Goal: Task Accomplishment & Management: Use online tool/utility

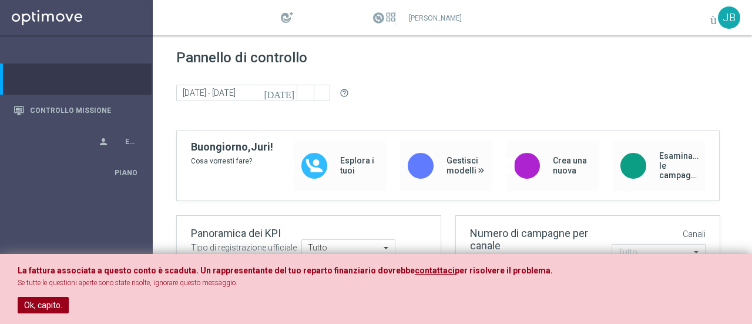
click at [43, 307] on font "Ok, capito." at bounding box center [43, 304] width 38 height 9
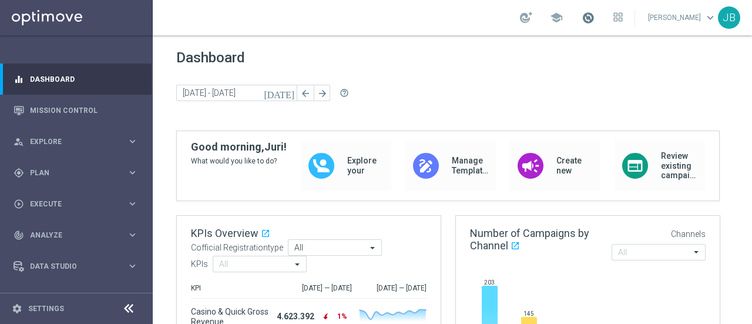
click at [595, 19] on span at bounding box center [588, 17] width 13 height 13
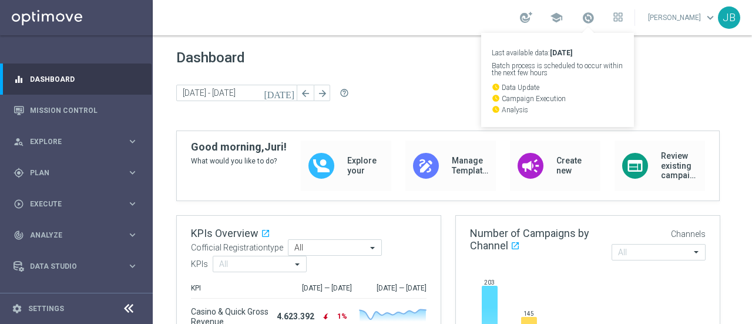
click at [429, 58] on span "Dashboard" at bounding box center [452, 57] width 552 height 16
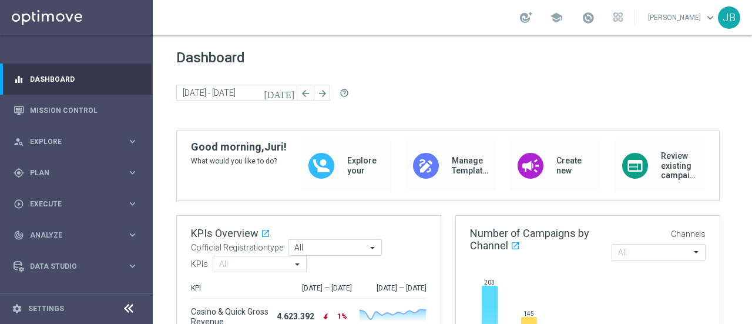
scroll to position [150, 0]
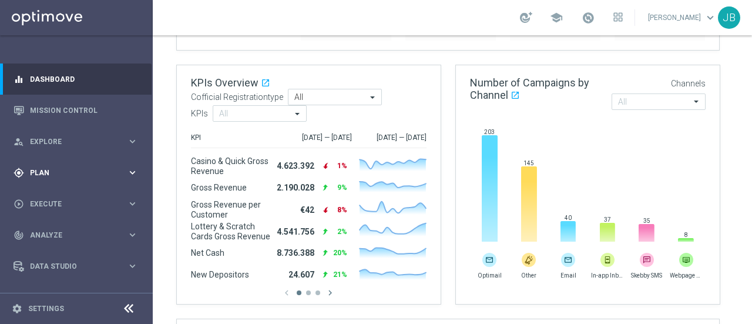
click at [133, 174] on icon "keyboard_arrow_right" at bounding box center [132, 172] width 11 height 11
click at [68, 196] on link "Target Groups" at bounding box center [77, 196] width 92 height 9
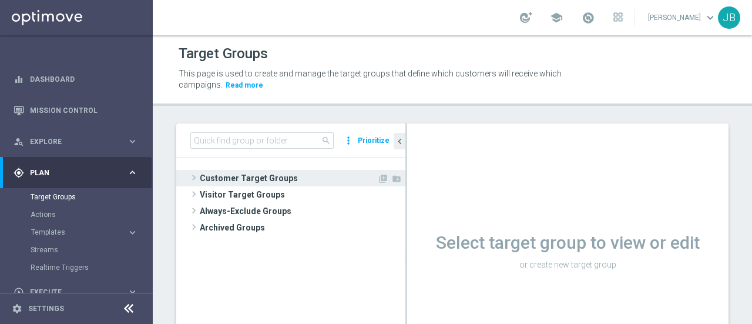
click at [194, 178] on span at bounding box center [194, 177] width 12 height 14
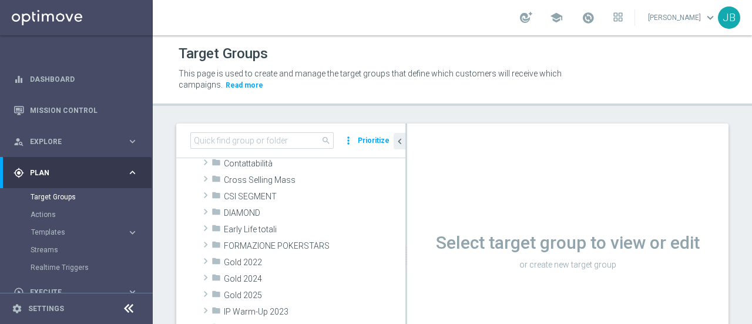
scroll to position [120, 0]
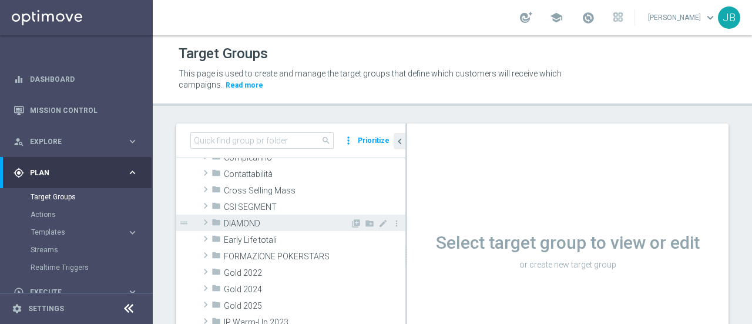
click at [206, 224] on span at bounding box center [206, 222] width 12 height 14
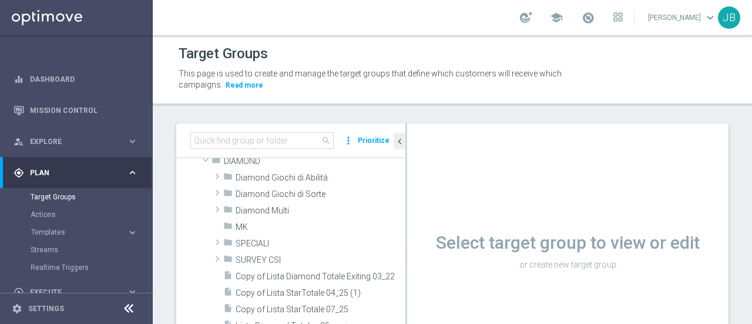
scroll to position [195, 0]
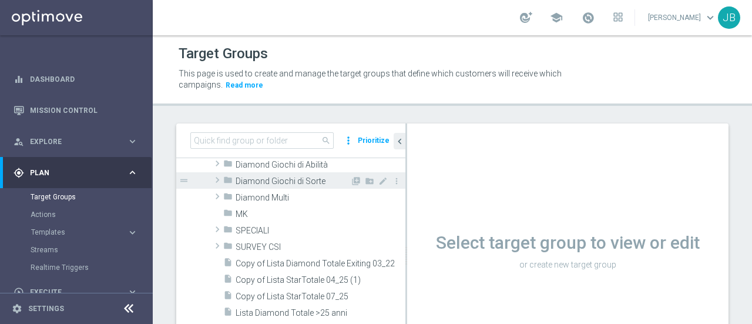
click at [218, 182] on span at bounding box center [218, 180] width 12 height 14
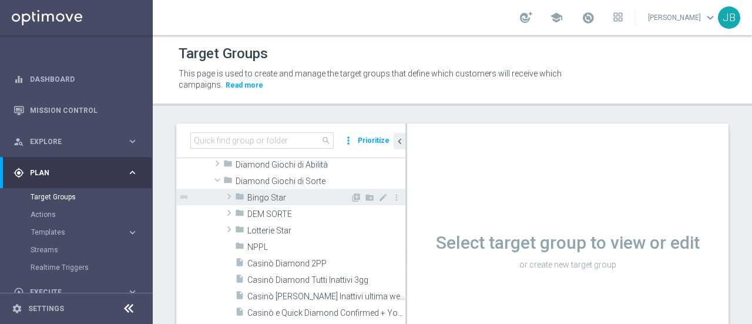
click at [226, 195] on span at bounding box center [229, 196] width 12 height 14
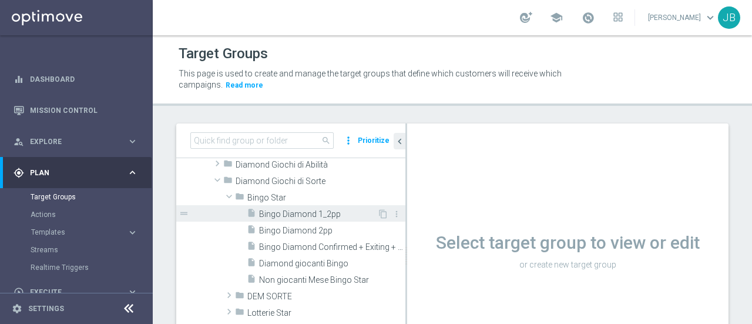
click at [304, 212] on span "Bingo Diamond 1_2pp" at bounding box center [318, 214] width 118 height 10
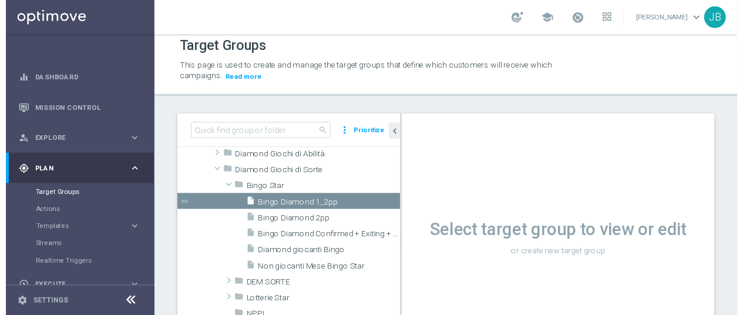
scroll to position [4, 0]
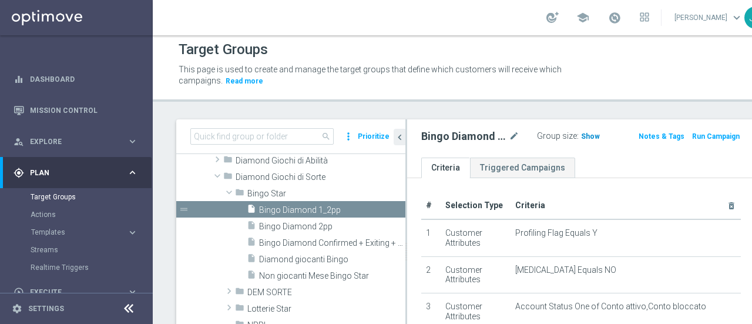
click at [581, 138] on span "Show" at bounding box center [590, 136] width 19 height 8
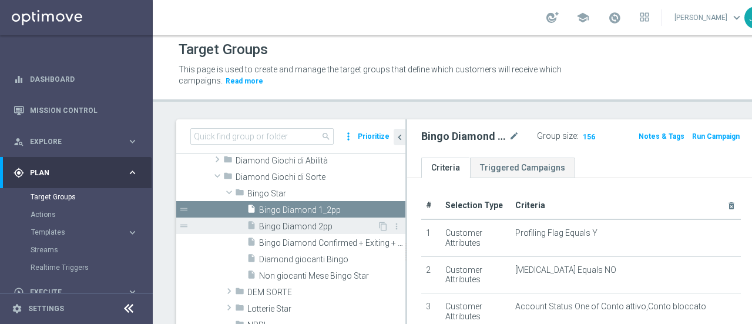
click at [304, 229] on span "Bingo Diamond 2pp" at bounding box center [318, 227] width 118 height 10
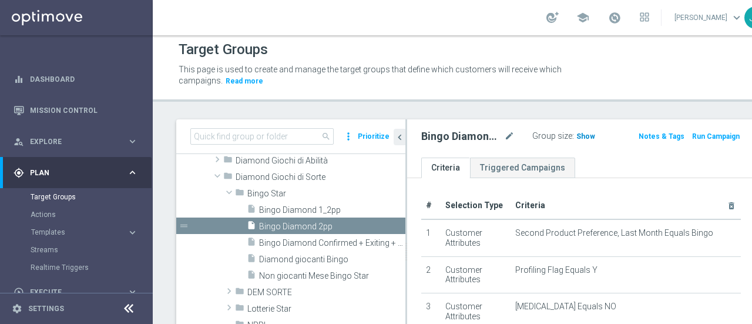
click at [577, 135] on span "Show" at bounding box center [586, 136] width 19 height 8
click at [317, 243] on span "Bingo Diamond Confirmed + Exiting + Young" at bounding box center [319, 243] width 120 height 10
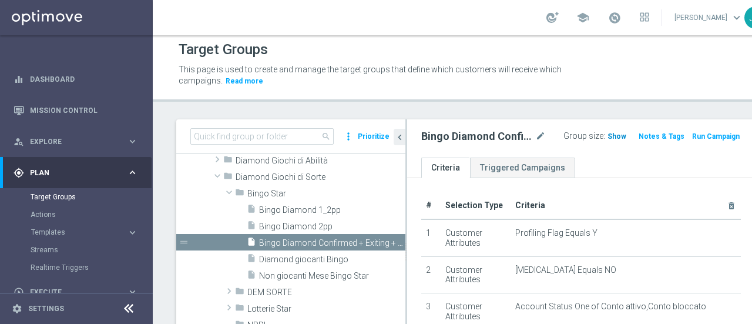
click at [608, 135] on span "Show" at bounding box center [617, 136] width 19 height 8
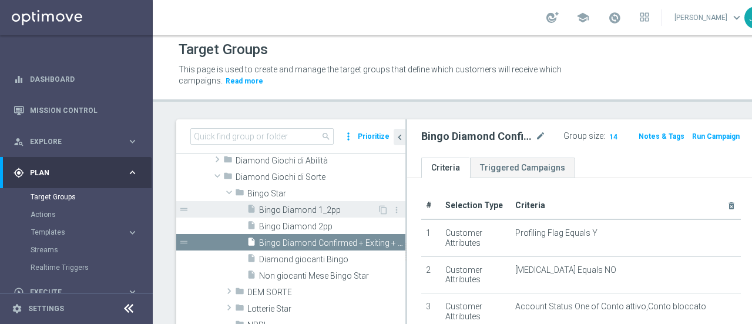
click at [309, 212] on span "Bingo Diamond 1_2pp" at bounding box center [318, 210] width 118 height 10
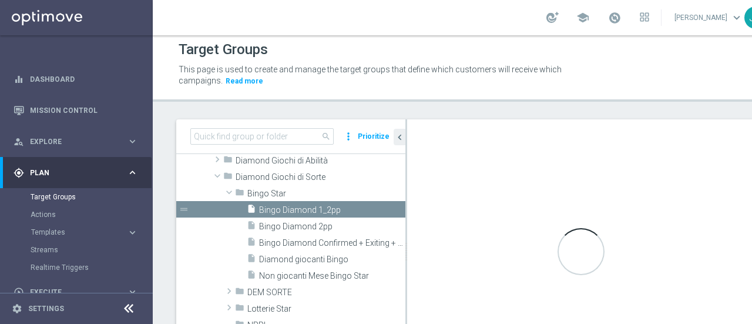
checkbox input "true"
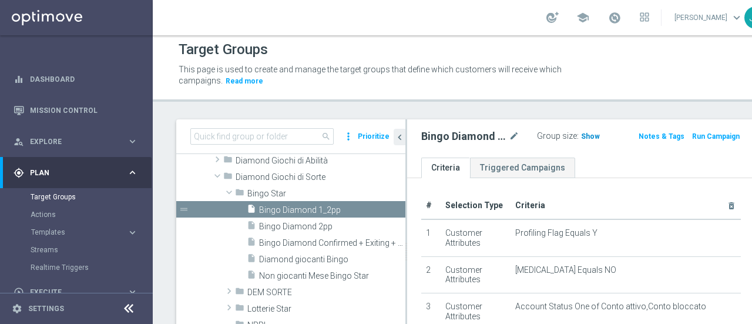
click at [581, 138] on span "Show" at bounding box center [590, 136] width 19 height 8
click at [129, 306] on icon at bounding box center [129, 308] width 14 height 14
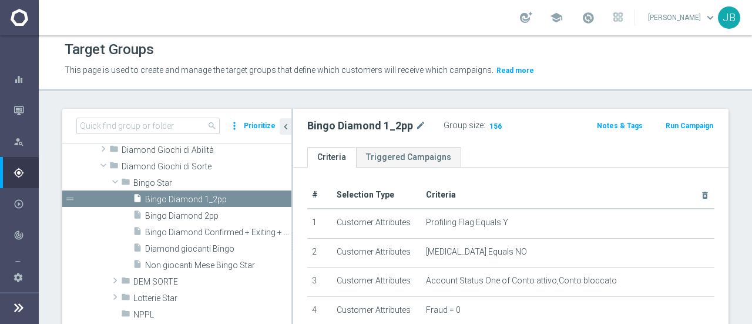
click at [685, 124] on button "Run Campaign" at bounding box center [690, 125] width 50 height 13
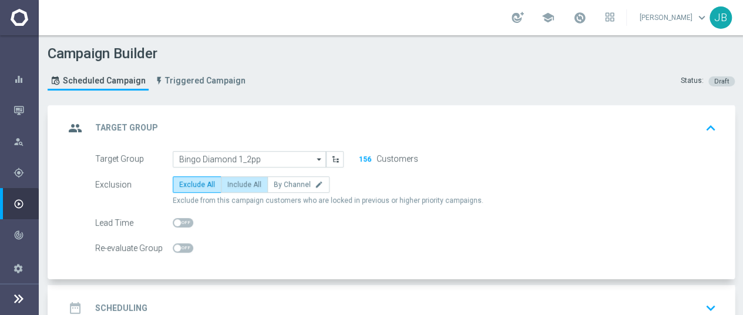
click at [250, 185] on span "Include All" at bounding box center [244, 184] width 34 height 8
click at [235, 185] on input "Include All" at bounding box center [231, 187] width 8 height 8
radio input "true"
click at [711, 299] on icon "keyboard_arrow_down" at bounding box center [711, 308] width 18 height 18
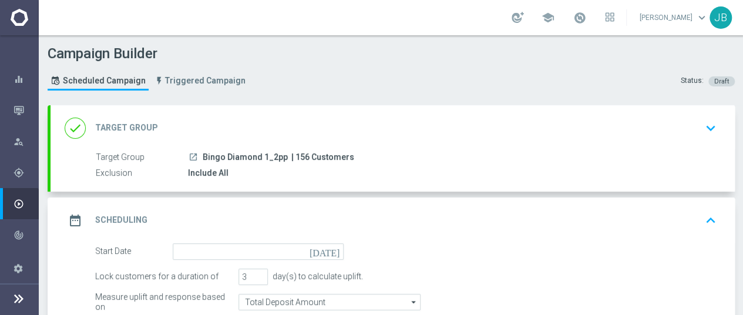
click at [335, 243] on icon "[DATE]" at bounding box center [327, 249] width 35 height 13
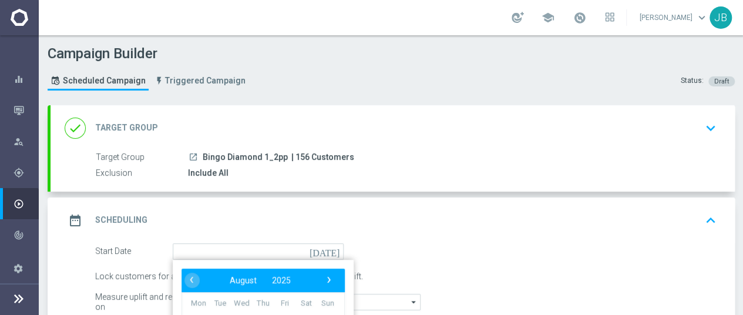
click at [679, 252] on form "Start Date [DATE] ‹ ​ August ​ 2025 ​ › Mon Tue Wed Thu Fri Sat Sun 28 29 30 31…" at bounding box center [406, 289] width 622 height 92
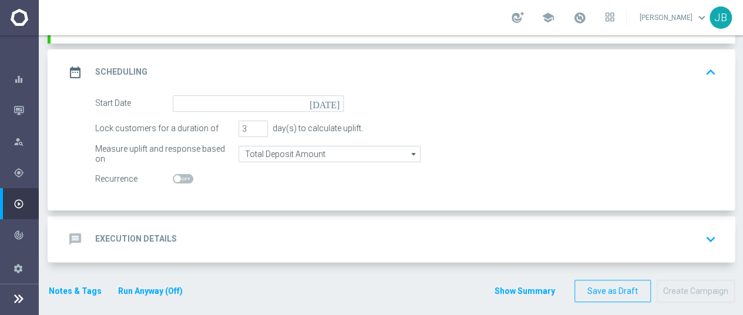
scroll to position [0, 0]
click at [335, 100] on icon "[DATE]" at bounding box center [327, 101] width 35 height 13
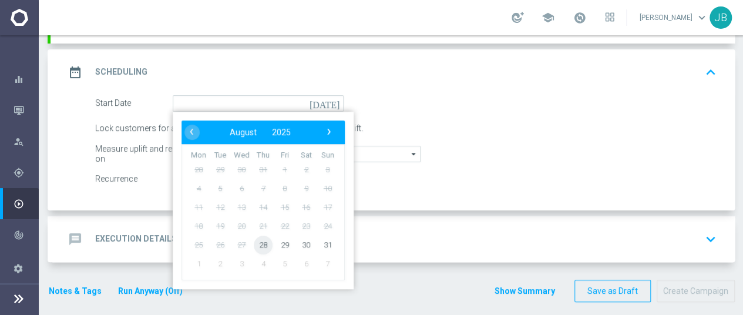
click at [263, 241] on span "28" at bounding box center [263, 244] width 19 height 19
type input "[DATE]"
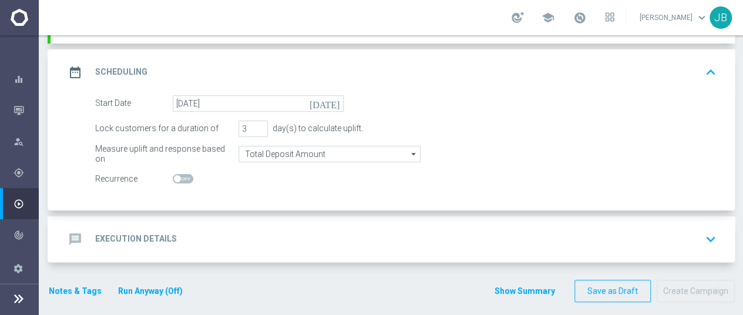
click at [417, 150] on icon "arrow_drop_down" at bounding box center [414, 153] width 12 height 15
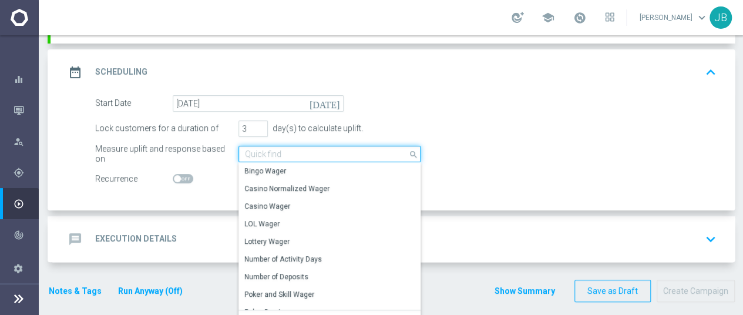
click at [323, 150] on input at bounding box center [330, 154] width 182 height 16
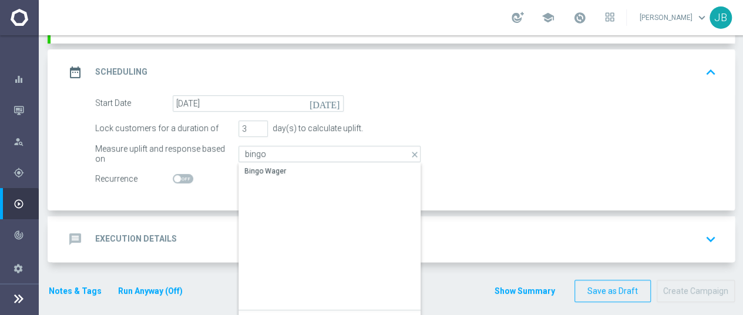
click at [474, 130] on div "Lock customers for a duration of 3 day(s) to calculate uplift." at bounding box center [405, 128] width 639 height 16
type input "Total Deposit Amount"
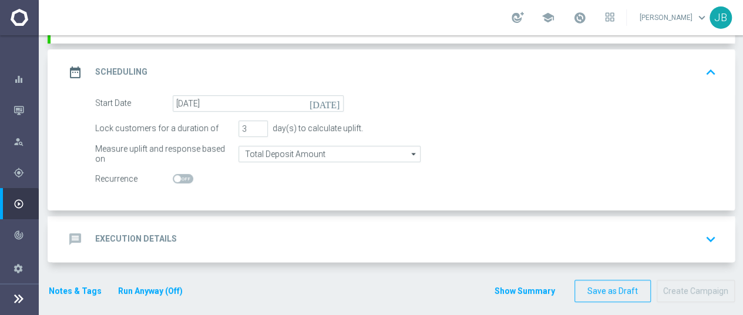
click at [413, 153] on icon "arrow_drop_down" at bounding box center [414, 153] width 12 height 15
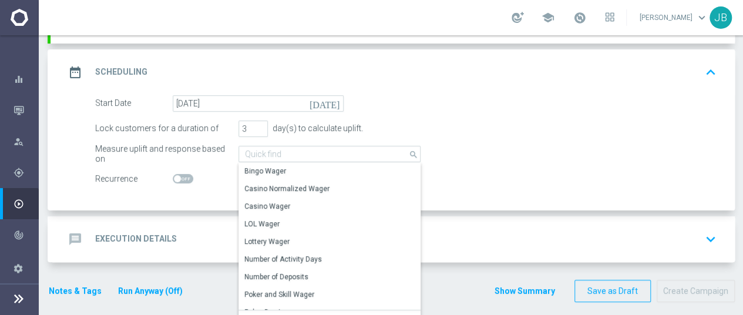
click at [471, 112] on form "Start Date [DATE] [DATE] Lock customers for a duration of 3 day(s) to calculate…" at bounding box center [406, 141] width 622 height 92
type input "Total Deposit Amount"
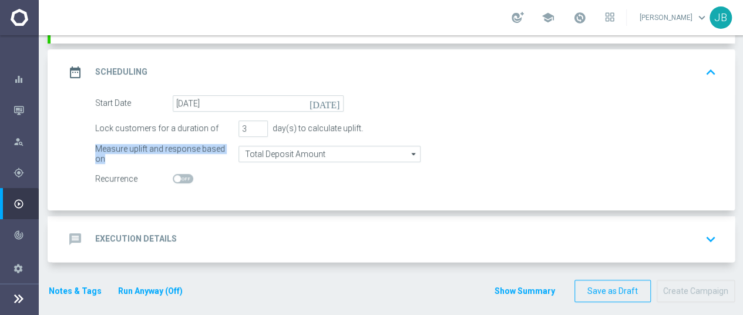
drag, startPoint x: 95, startPoint y: 150, endPoint x: 230, endPoint y: 153, distance: 135.2
click at [230, 153] on div "Measure uplift and response based on" at bounding box center [164, 154] width 138 height 16
copy div "Measure uplift and response based on"
click at [476, 120] on div "Lock customers for a duration of 3 day(s) to calculate uplift." at bounding box center [405, 128] width 639 height 16
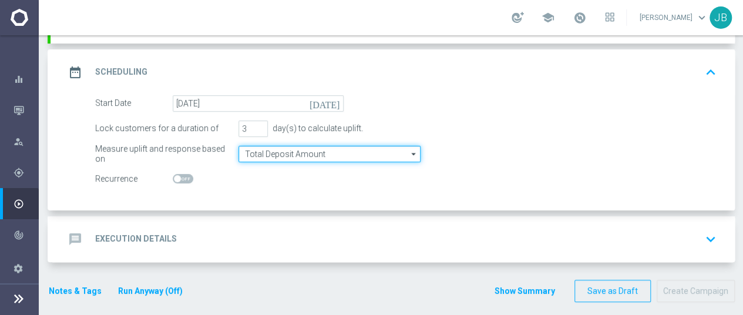
click at [366, 152] on input "Total Deposit Amount" at bounding box center [330, 154] width 182 height 16
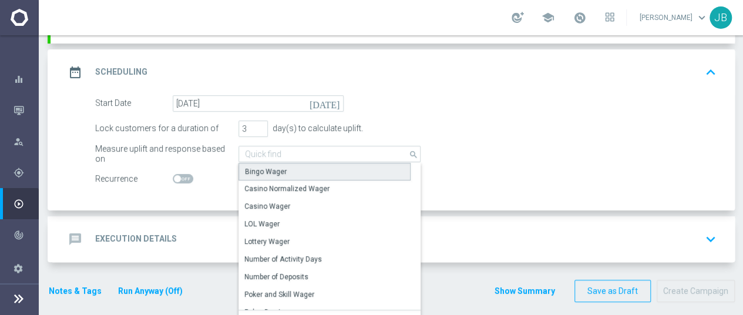
click at [330, 169] on div "Bingo Wager" at bounding box center [325, 172] width 172 height 18
type input "Bingo Wager"
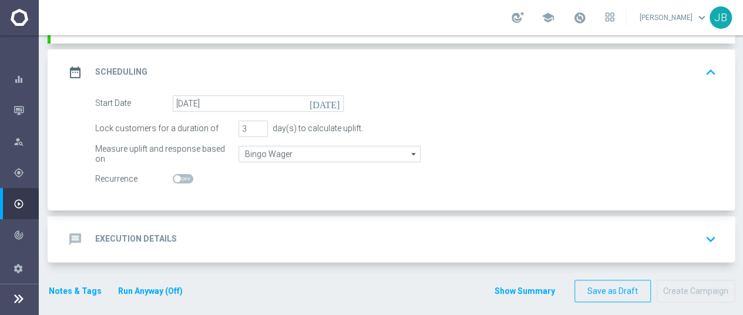
scroll to position [8, 0]
click at [416, 146] on icon "arrow_drop_down" at bounding box center [414, 153] width 12 height 15
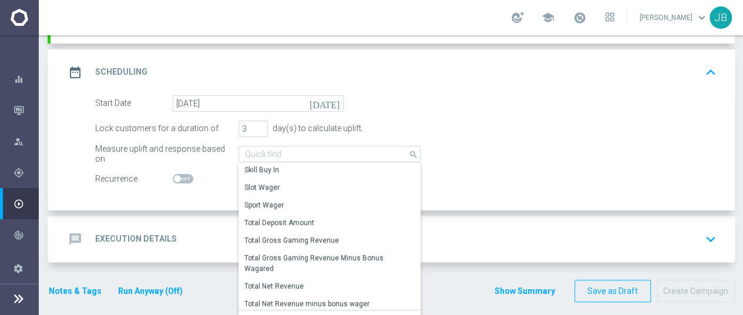
scroll to position [252, 0]
